Goal: Task Accomplishment & Management: Manage account settings

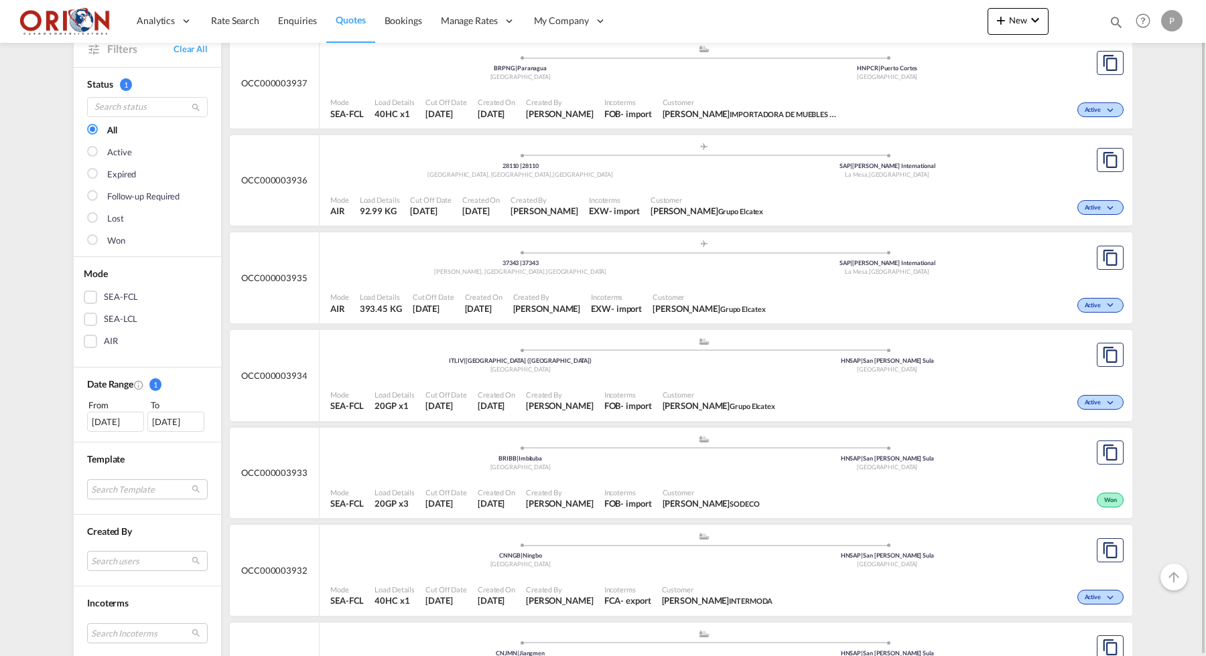
scroll to position [12, 0]
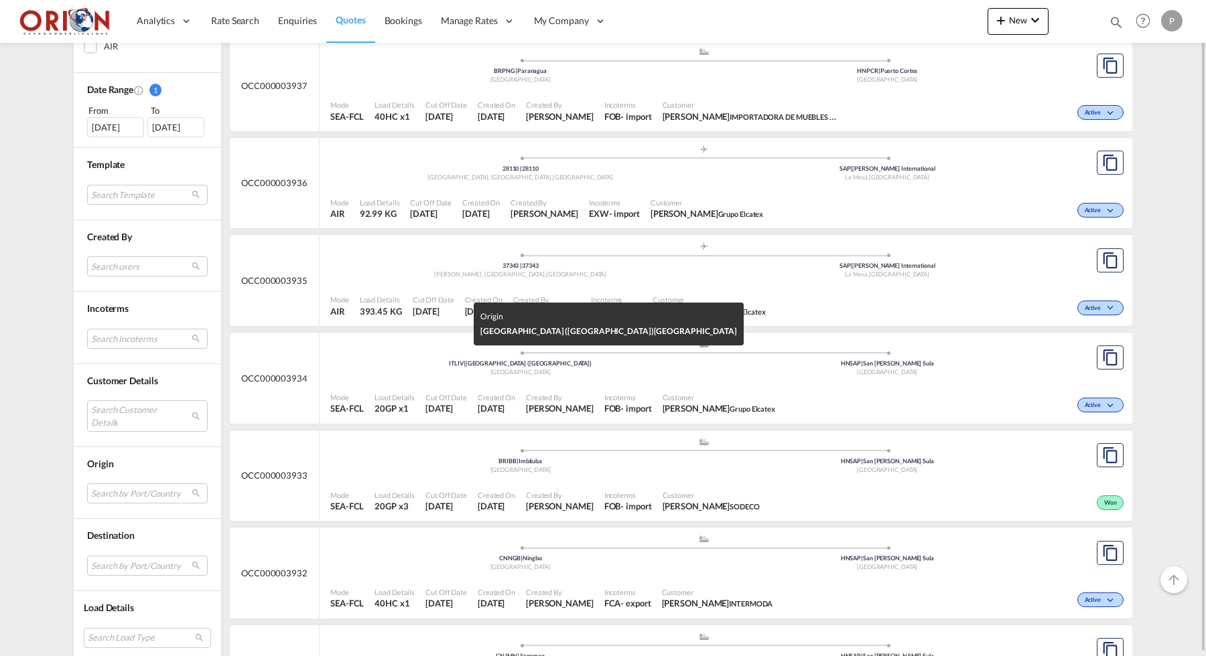
click at [468, 368] on div "[GEOGRAPHIC_DATA]" at bounding box center [520, 372] width 367 height 9
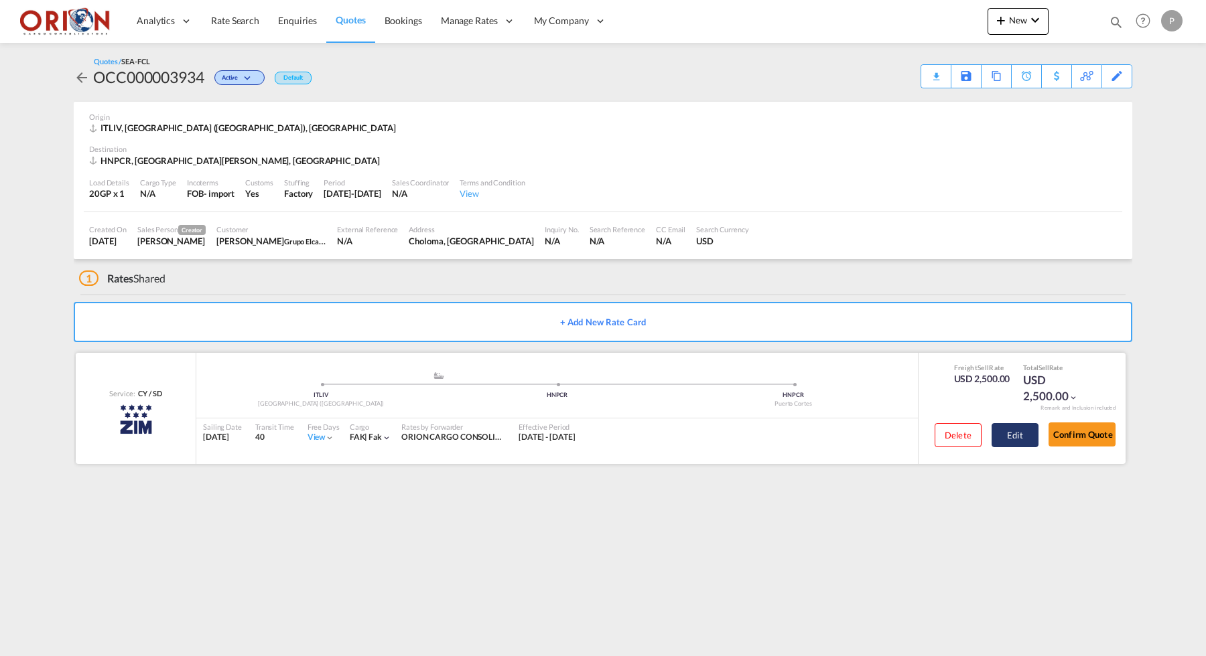
click at [1017, 431] on button "Edit" at bounding box center [1014, 435] width 47 height 24
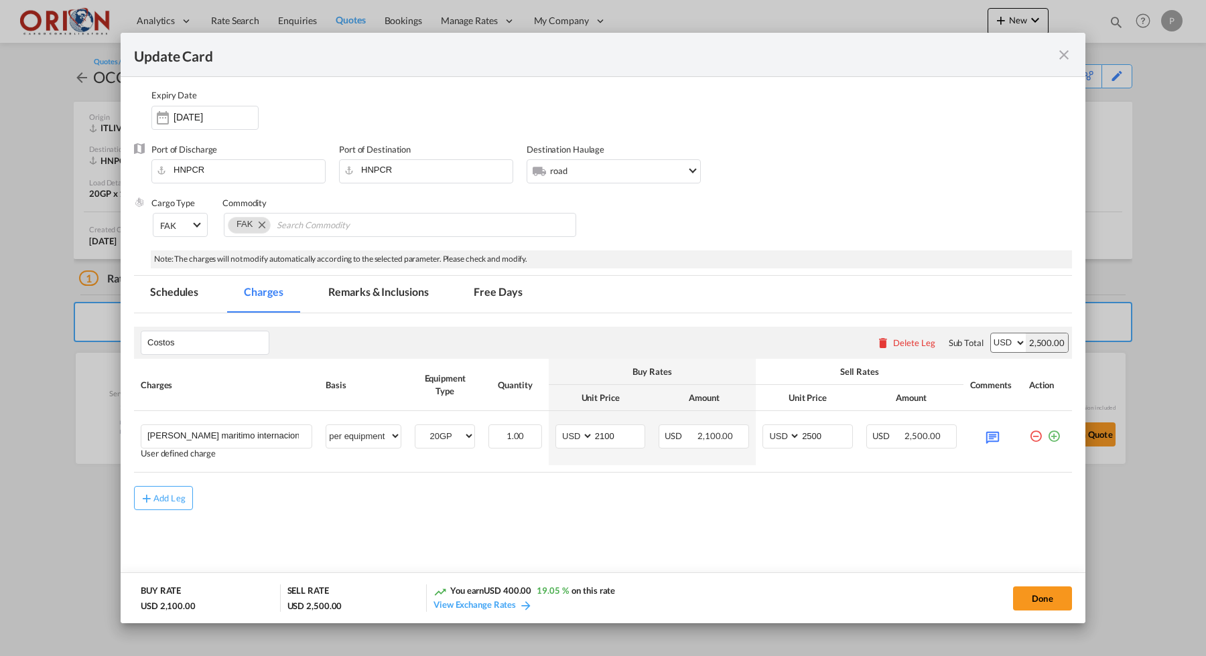
click at [1054, 56] on div "Update Card" at bounding box center [595, 54] width 922 height 17
click at [1065, 56] on md-icon "icon-close fg-AAA8AD m-0 pointer" at bounding box center [1064, 55] width 16 height 16
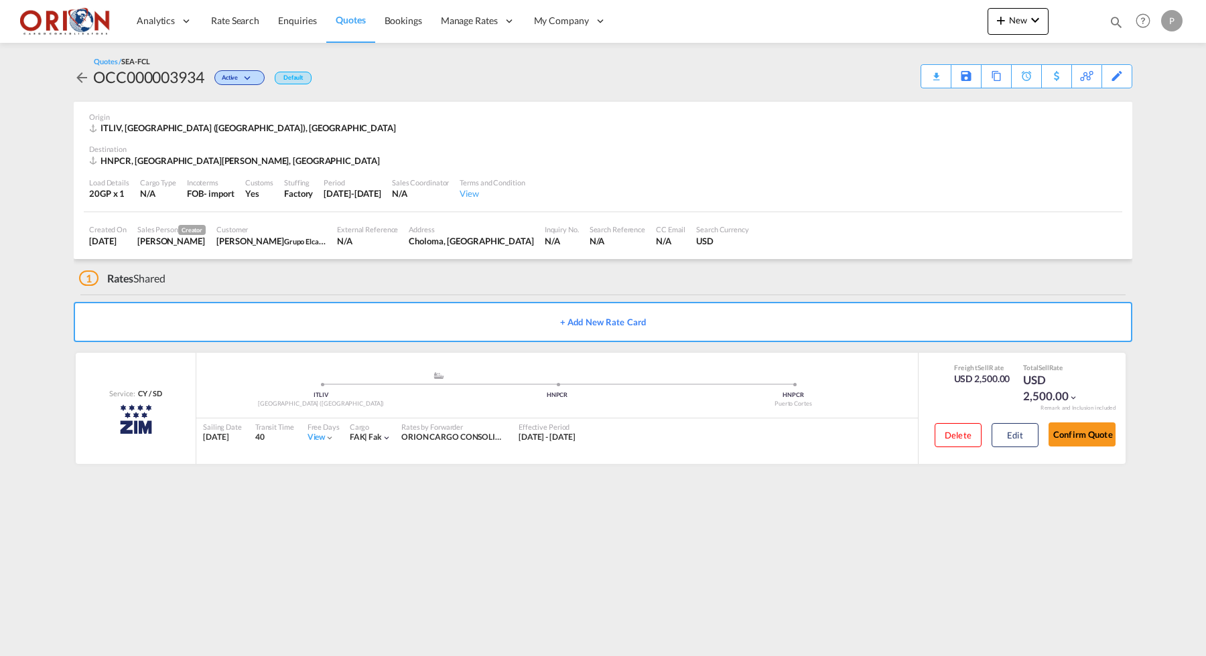
click at [1176, 259] on md-content "Analytics Reports Dashboard Rate Search Enquiries Quotes Bookings" at bounding box center [603, 328] width 1206 height 656
click at [1001, 441] on button "Edit" at bounding box center [1014, 435] width 47 height 24
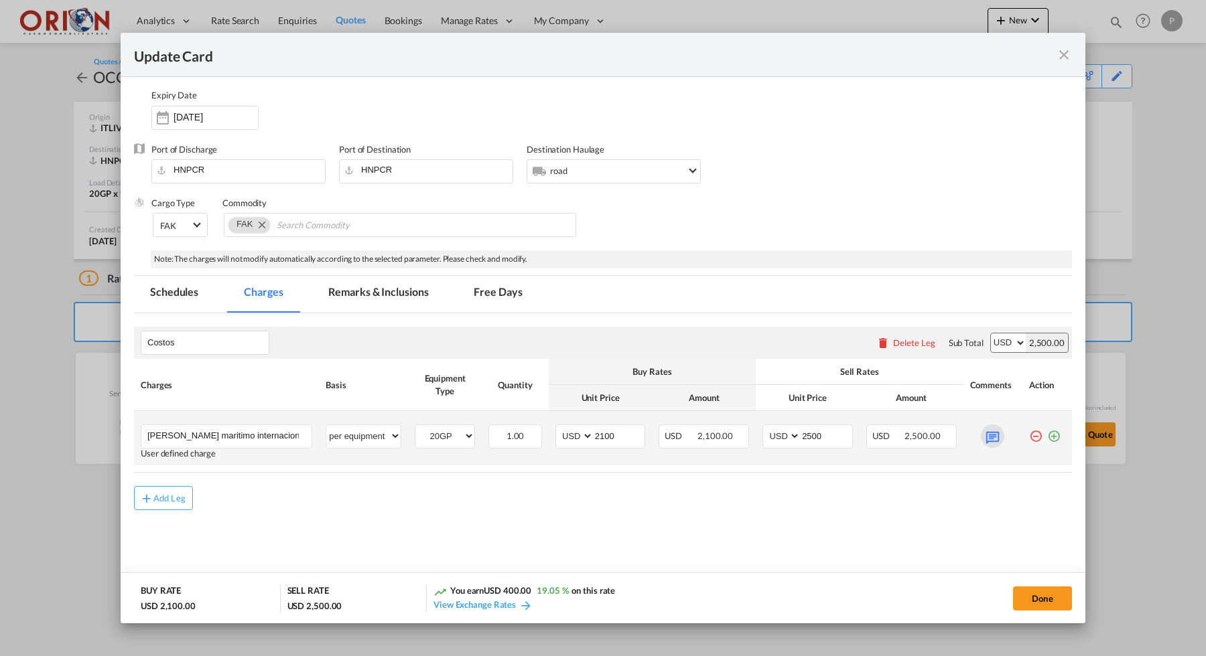
click at [984, 437] on md-icon "Update Card Port ..." at bounding box center [992, 436] width 23 height 23
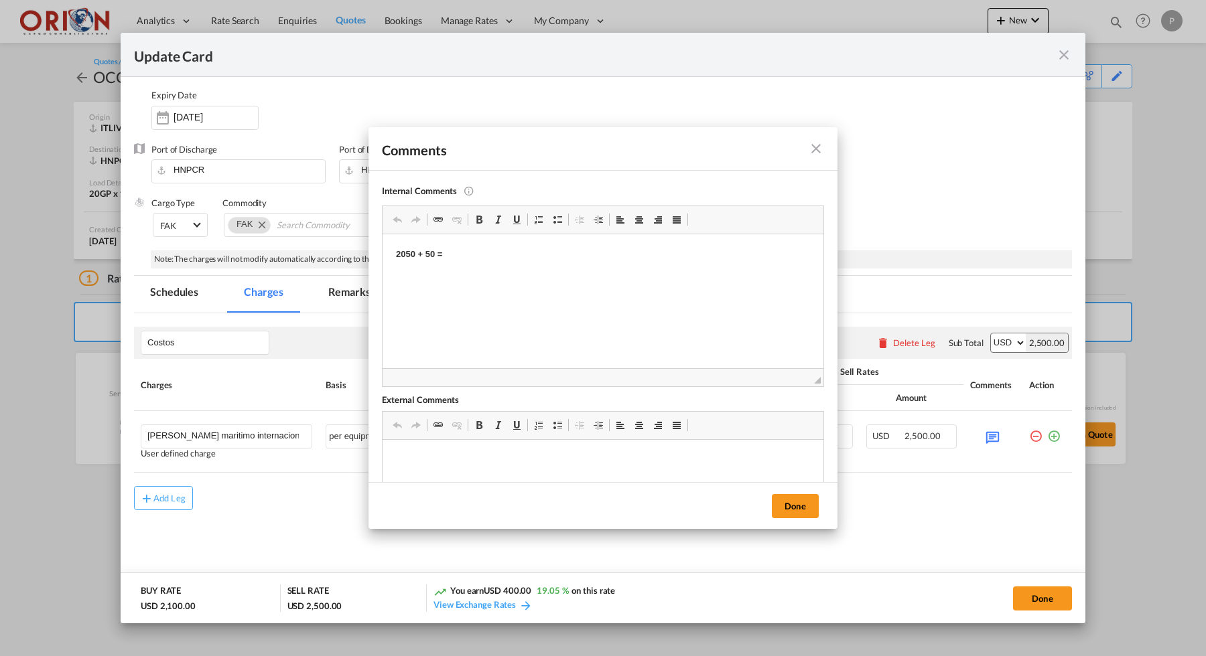
click at [815, 151] on md-icon "icon-close fg-AAA8AD m-0 pointer" at bounding box center [816, 149] width 16 height 16
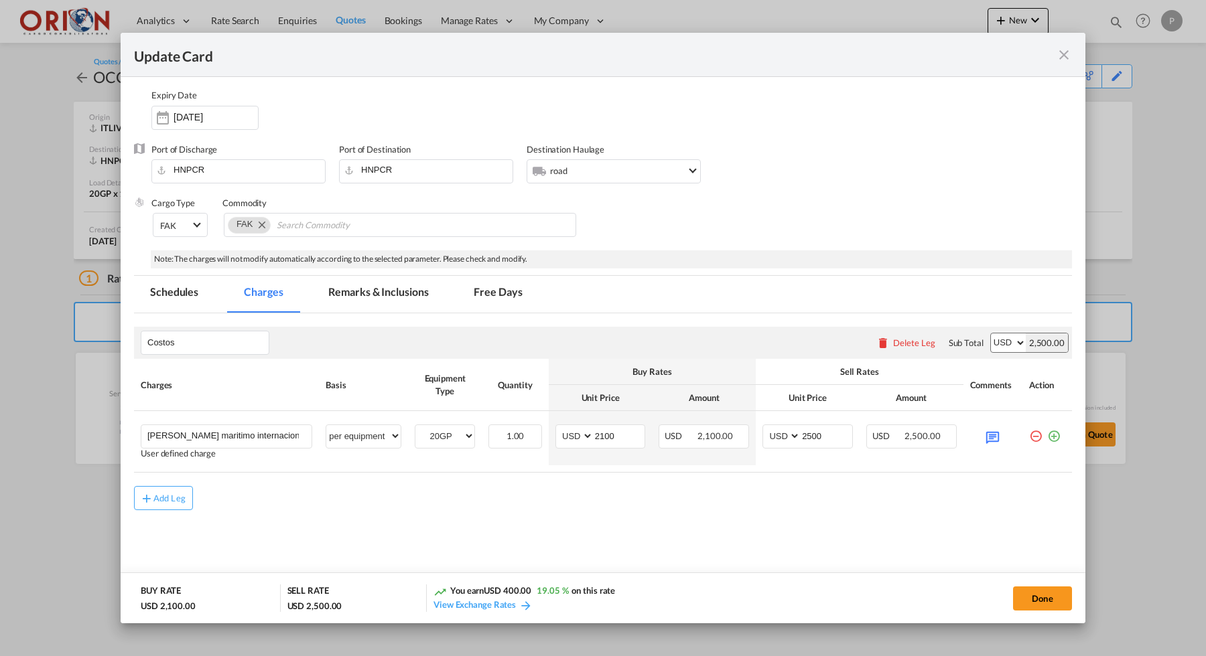
click at [1064, 50] on md-icon "icon-close fg-AAA8AD m-0 pointer" at bounding box center [1064, 55] width 16 height 16
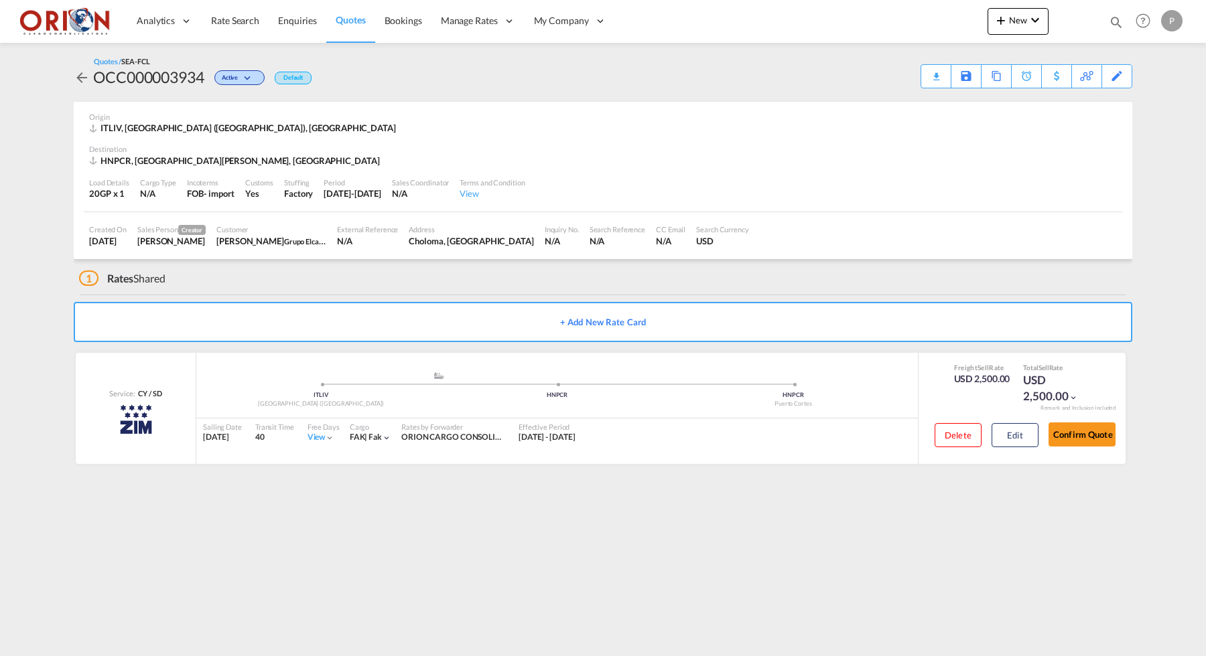
click at [362, 29] on link "Quotes" at bounding box center [350, 21] width 48 height 44
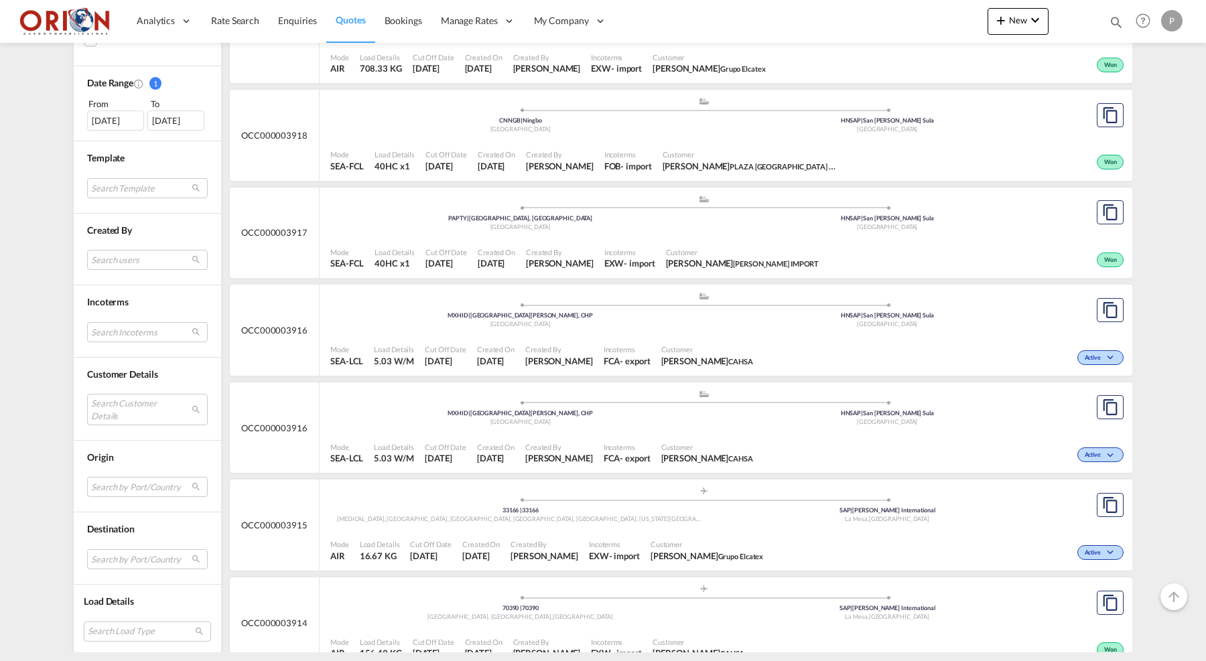
scroll to position [2687, 0]
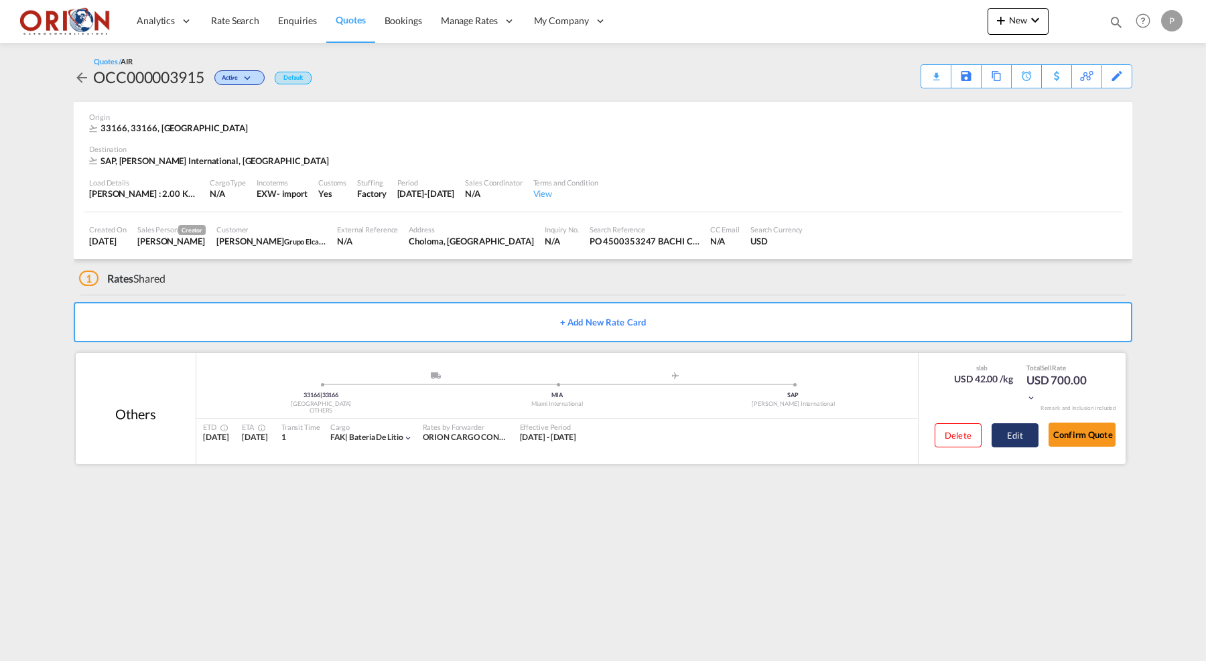
click at [1011, 430] on button "Edit" at bounding box center [1014, 435] width 47 height 24
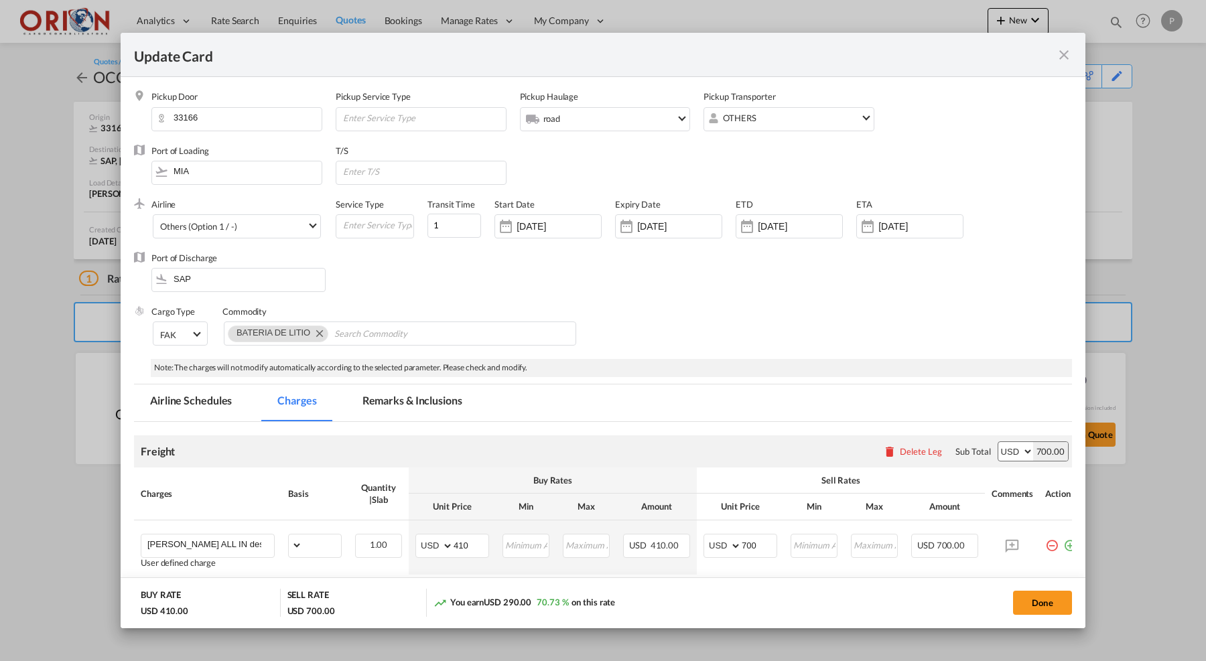
select select "flat"
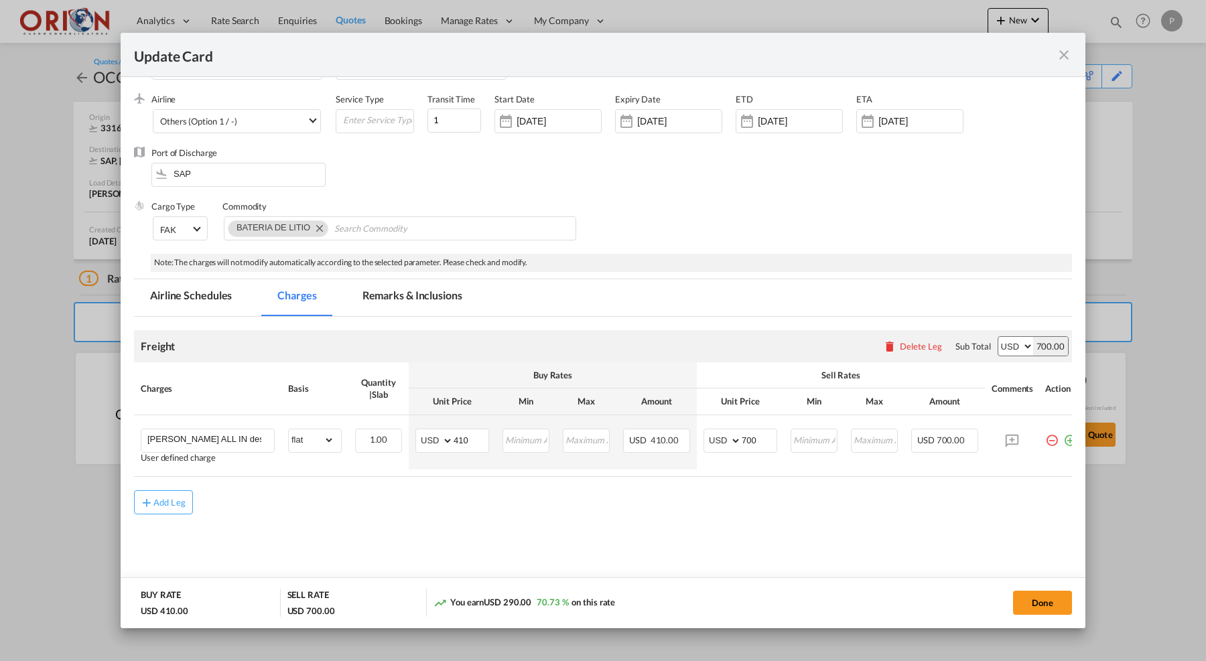
scroll to position [104, 0]
click at [758, 438] on input "700" at bounding box center [758, 440] width 35 height 20
type input "710"
click at [1032, 601] on button "Done" at bounding box center [1042, 603] width 59 height 24
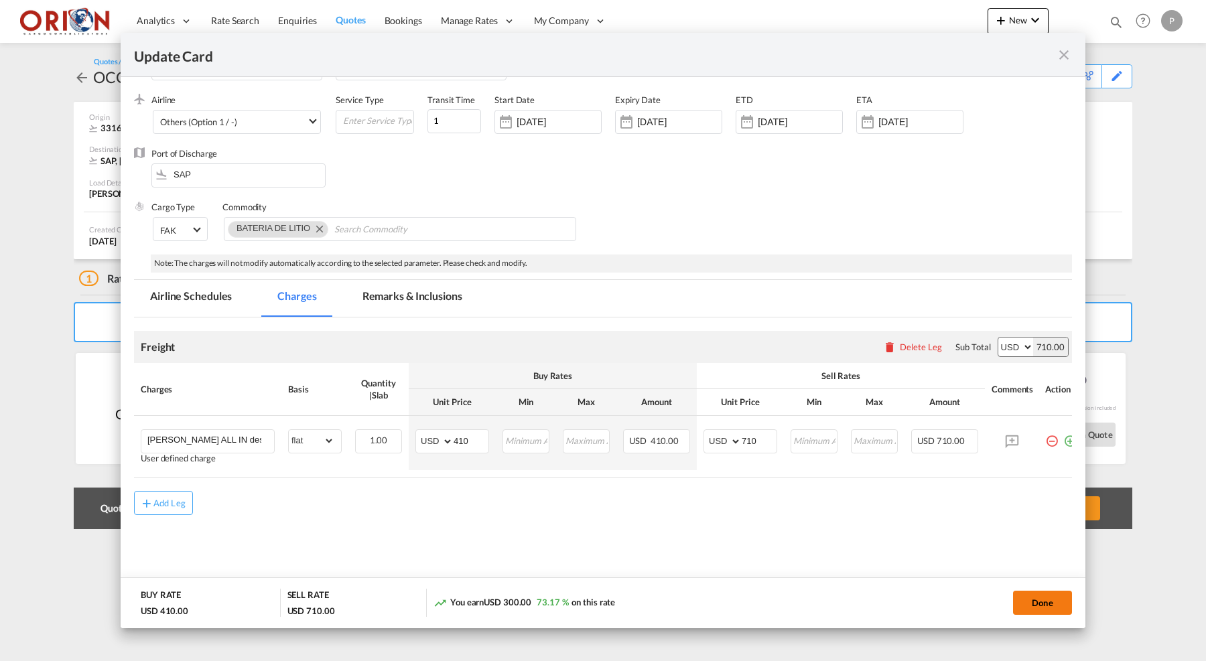
type input "[DATE]"
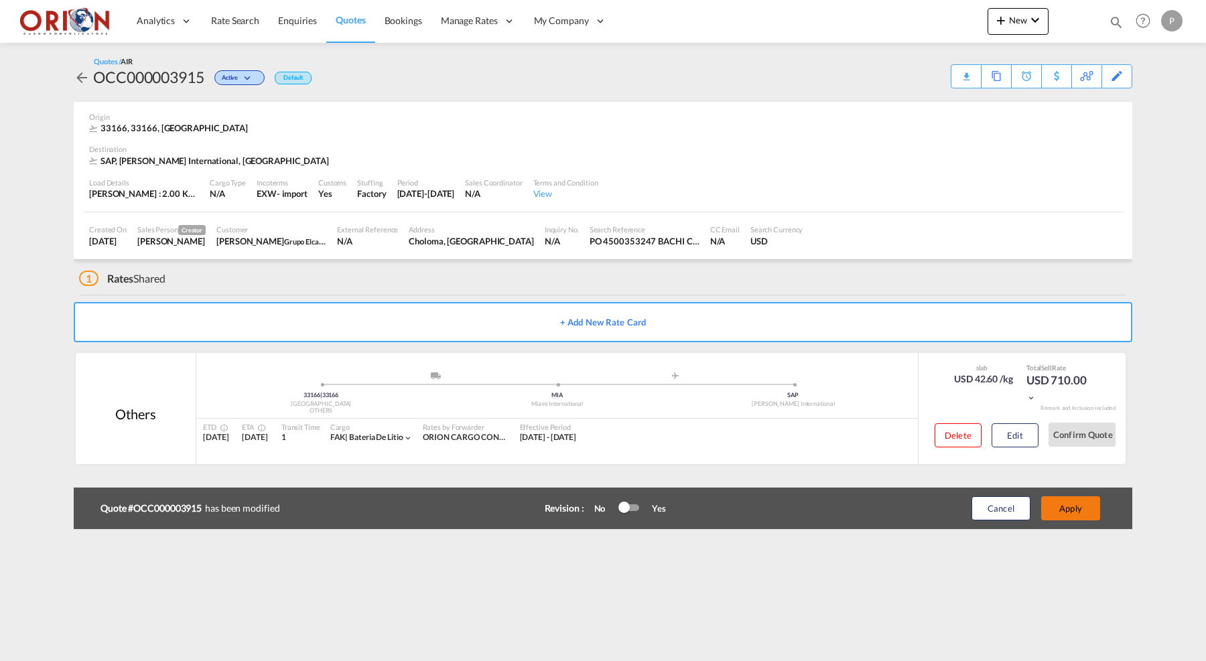
click at [1058, 500] on button "Apply" at bounding box center [1070, 508] width 59 height 24
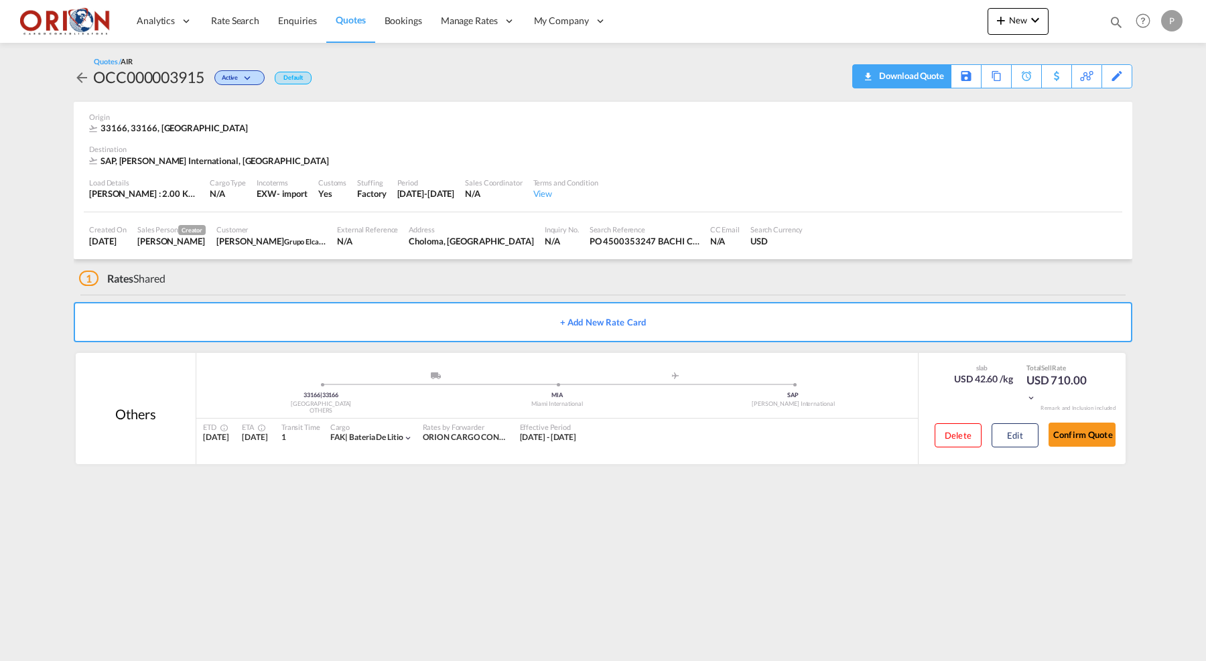
click at [930, 83] on div "Download Quote" at bounding box center [909, 75] width 68 height 21
click at [1072, 435] on button "Confirm Quote" at bounding box center [1081, 435] width 67 height 24
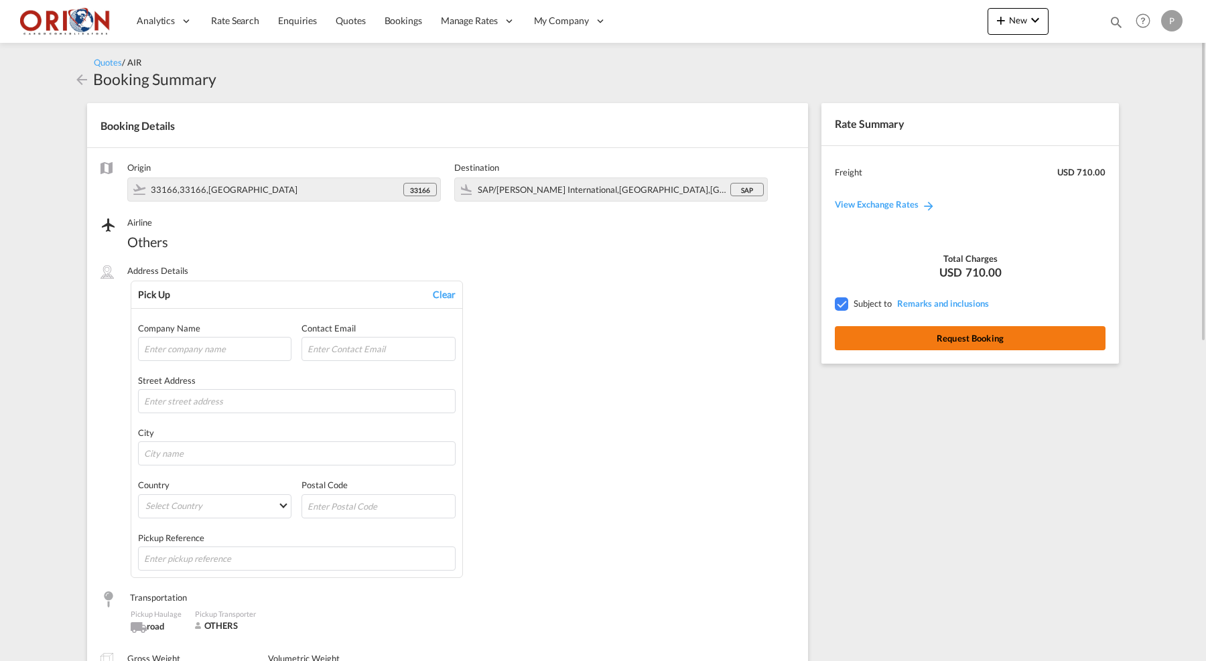
click at [942, 326] on button "Request Booking" at bounding box center [970, 338] width 271 height 24
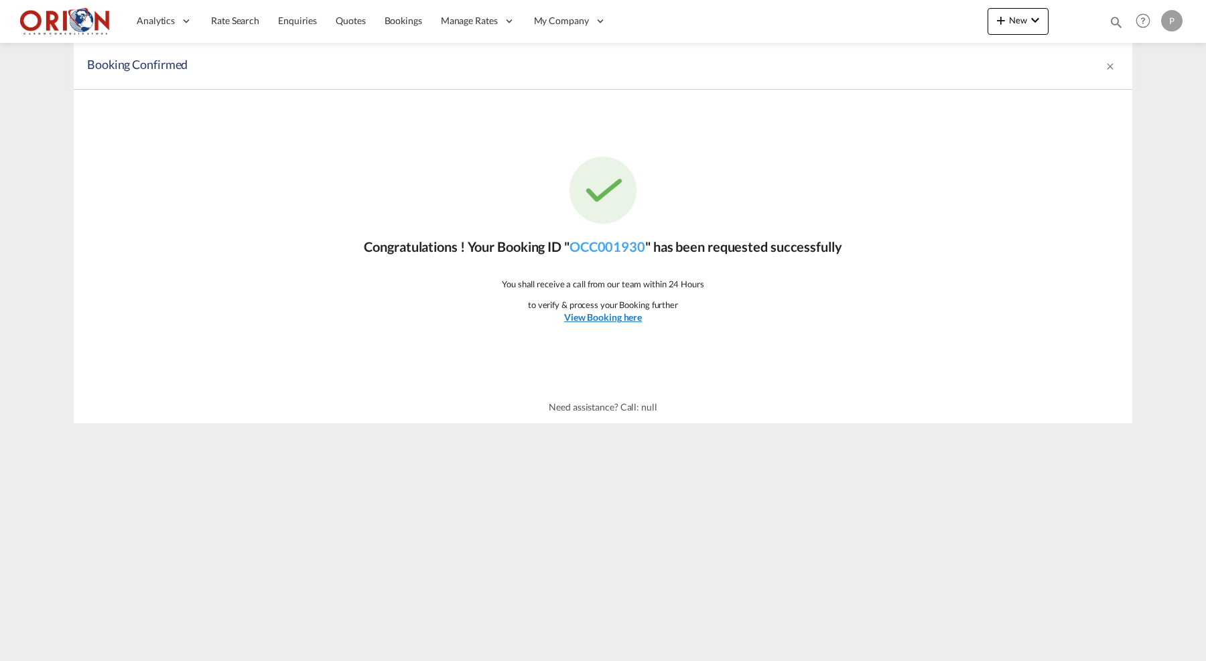
click at [604, 312] on u "View Booking here" at bounding box center [603, 316] width 78 height 11
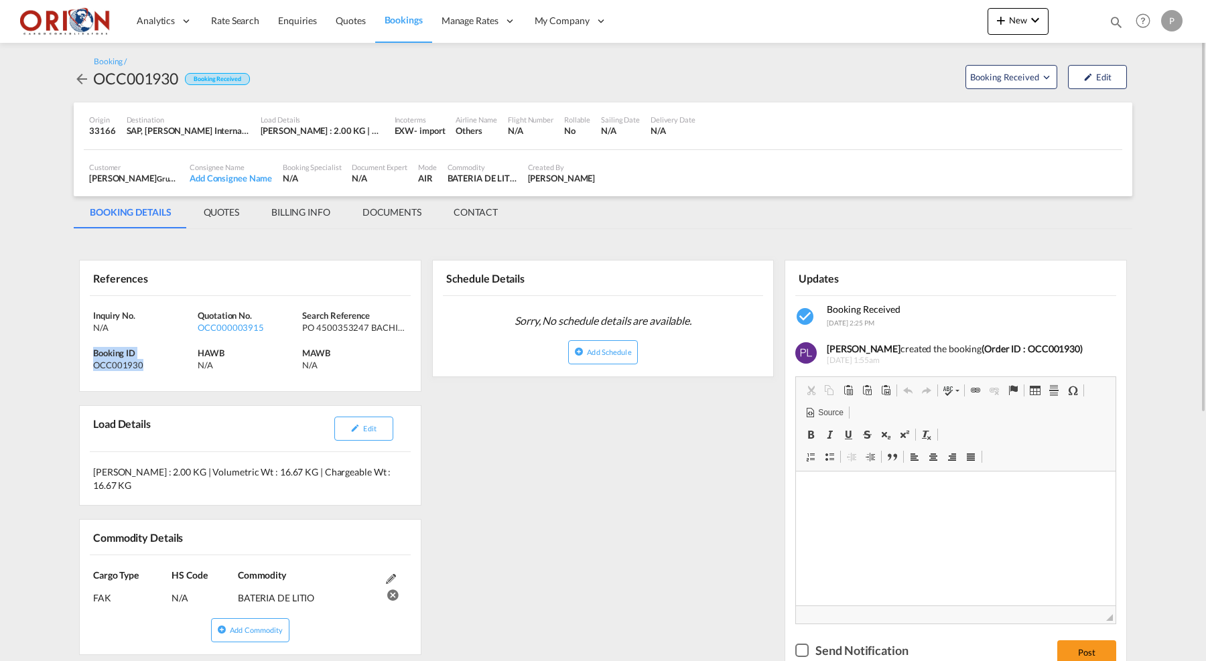
drag, startPoint x: 94, startPoint y: 352, endPoint x: 158, endPoint y: 363, distance: 64.6
click at [158, 363] on div "Booking ID OCC001930" at bounding box center [145, 359] width 104 height 24
click at [275, 369] on div "HAWB N/A" at bounding box center [250, 362] width 104 height 31
drag, startPoint x: 94, startPoint y: 352, endPoint x: 165, endPoint y: 382, distance: 76.9
click at [165, 382] on div "Inquiry No. N/A Quotation No. OCC000003915 Search Reference PO 4500353247 BACHI…" at bounding box center [250, 344] width 341 height 96
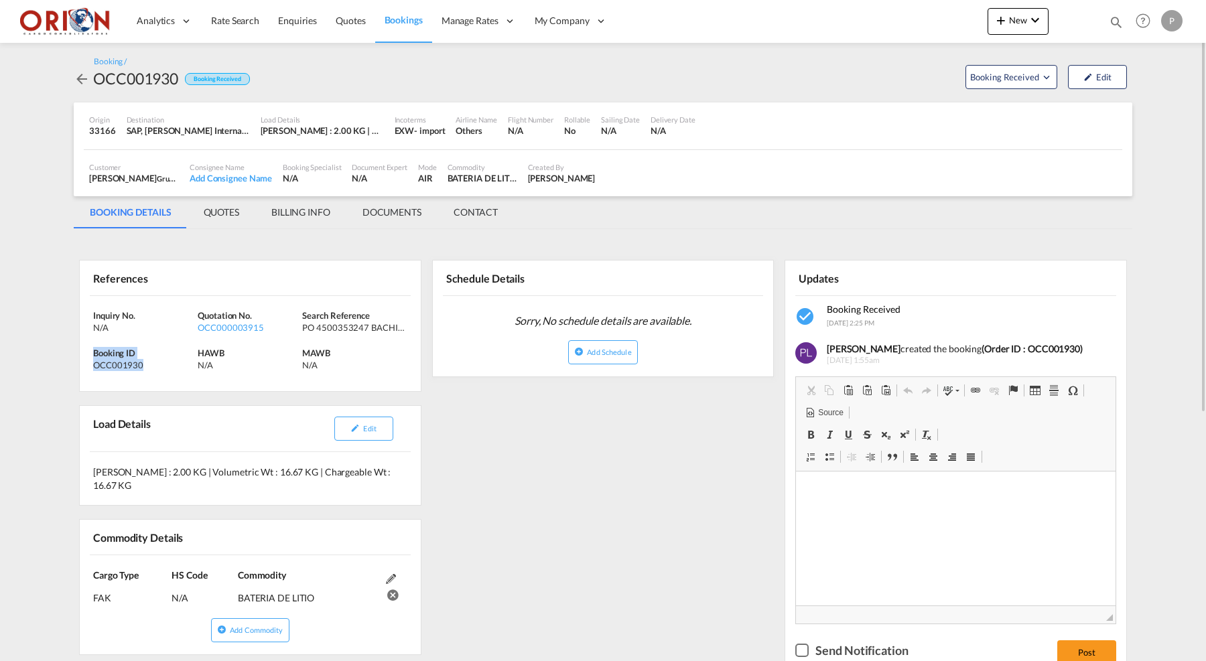
copy div "Booking ID OCC001930"
